Goal: Contribute content: Add original content to the website for others to see

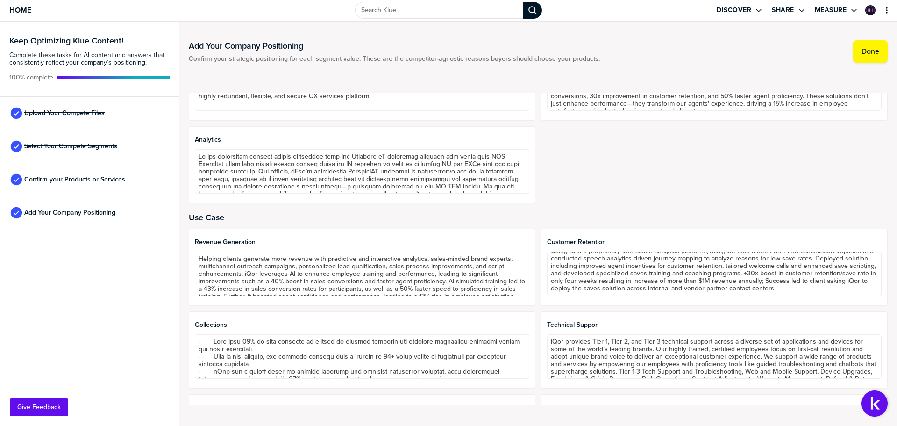
scroll to position [514, 0]
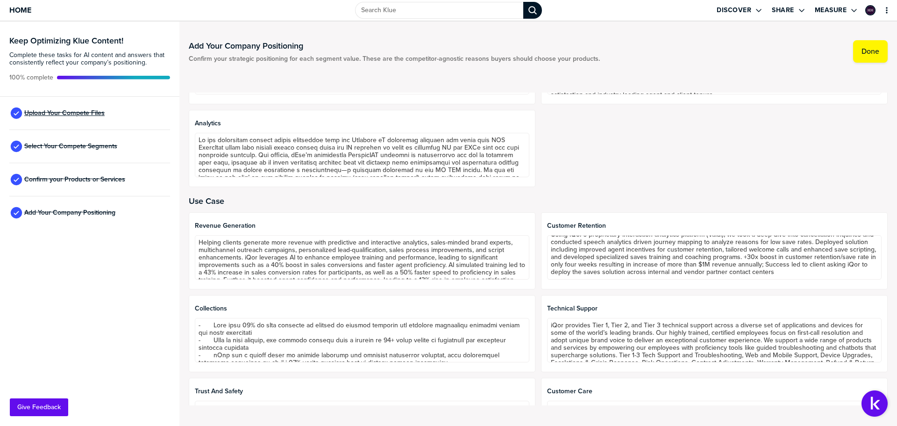
click at [78, 115] on span "Upload Your Compete Files" at bounding box center [64, 112] width 80 height 7
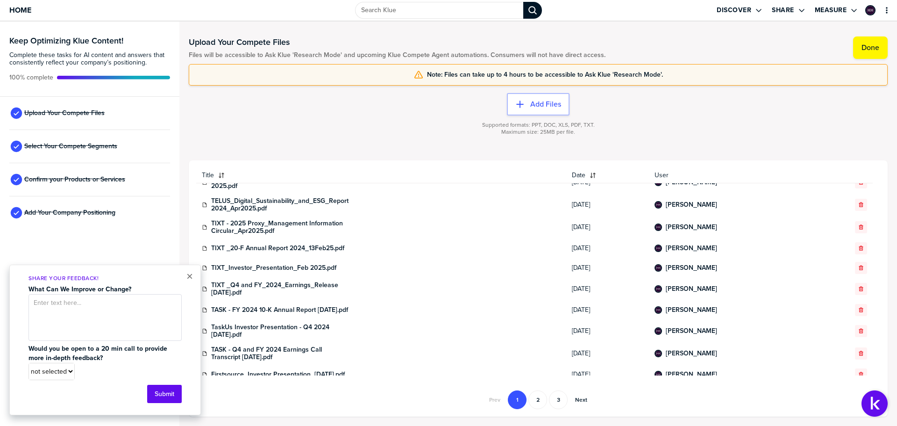
scroll to position [349, 0]
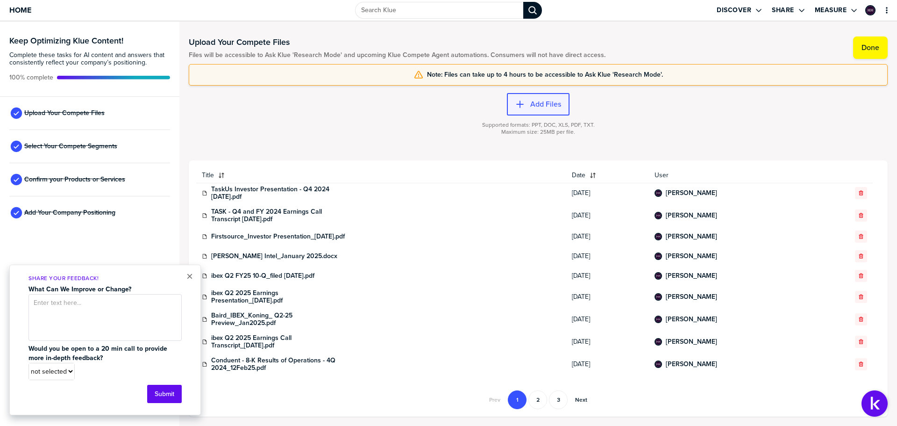
click at [521, 104] on icon "button" at bounding box center [519, 103] width 7 height 7
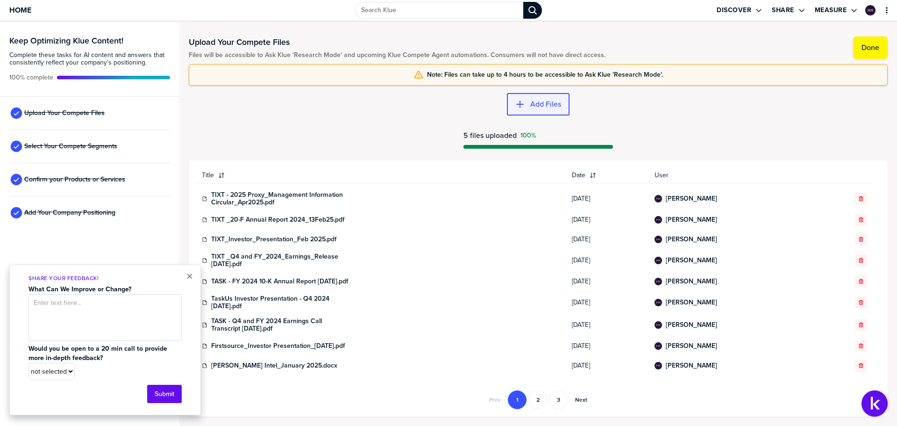
scroll to position [338, 0]
click at [526, 105] on div "button" at bounding box center [528, 103] width 6 height 9
click at [541, 104] on label "Add Files" at bounding box center [545, 103] width 31 height 9
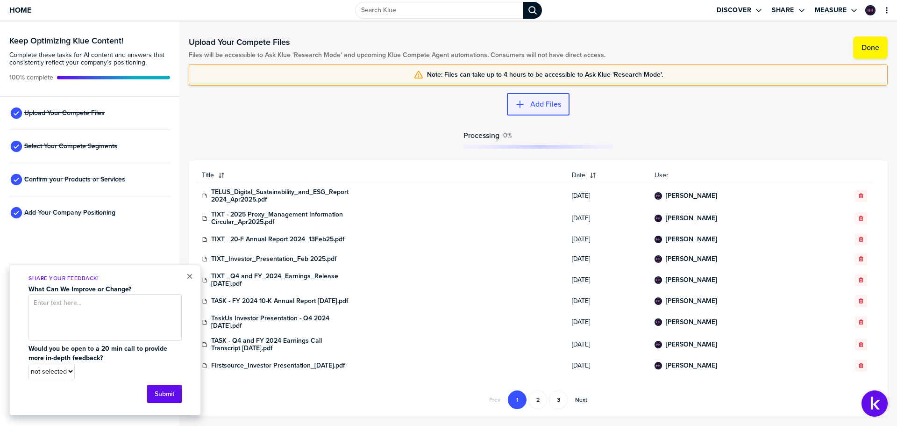
click at [550, 112] on button "Add Files" at bounding box center [538, 104] width 63 height 22
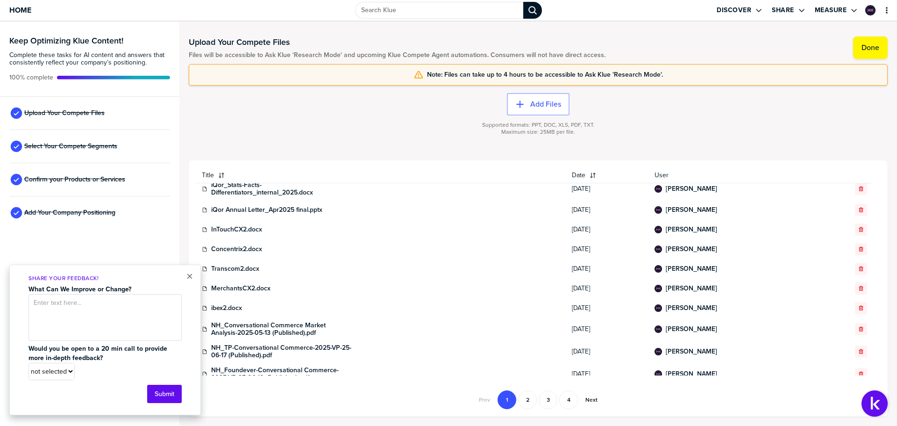
scroll to position [0, 0]
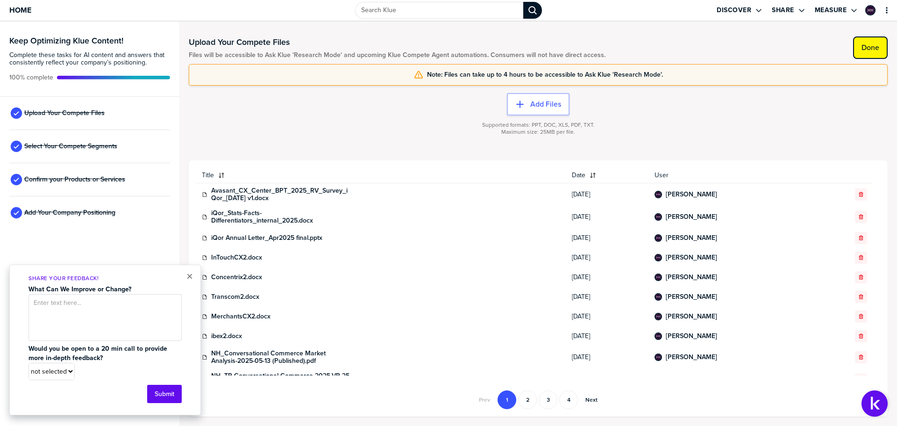
click at [872, 48] on label "Done" at bounding box center [870, 47] width 18 height 9
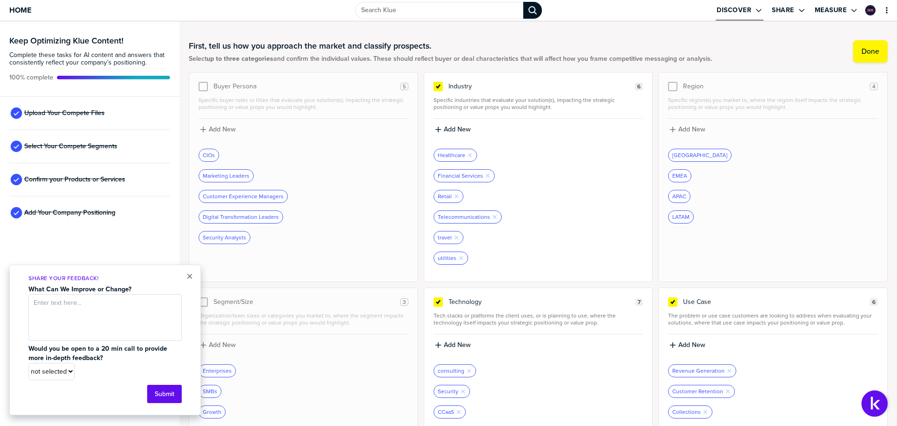
click at [733, 5] on button "Discover" at bounding box center [740, 10] width 48 height 21
click at [693, 43] on label "Alerts" at bounding box center [694, 42] width 17 height 10
